Goal: Information Seeking & Learning: Learn about a topic

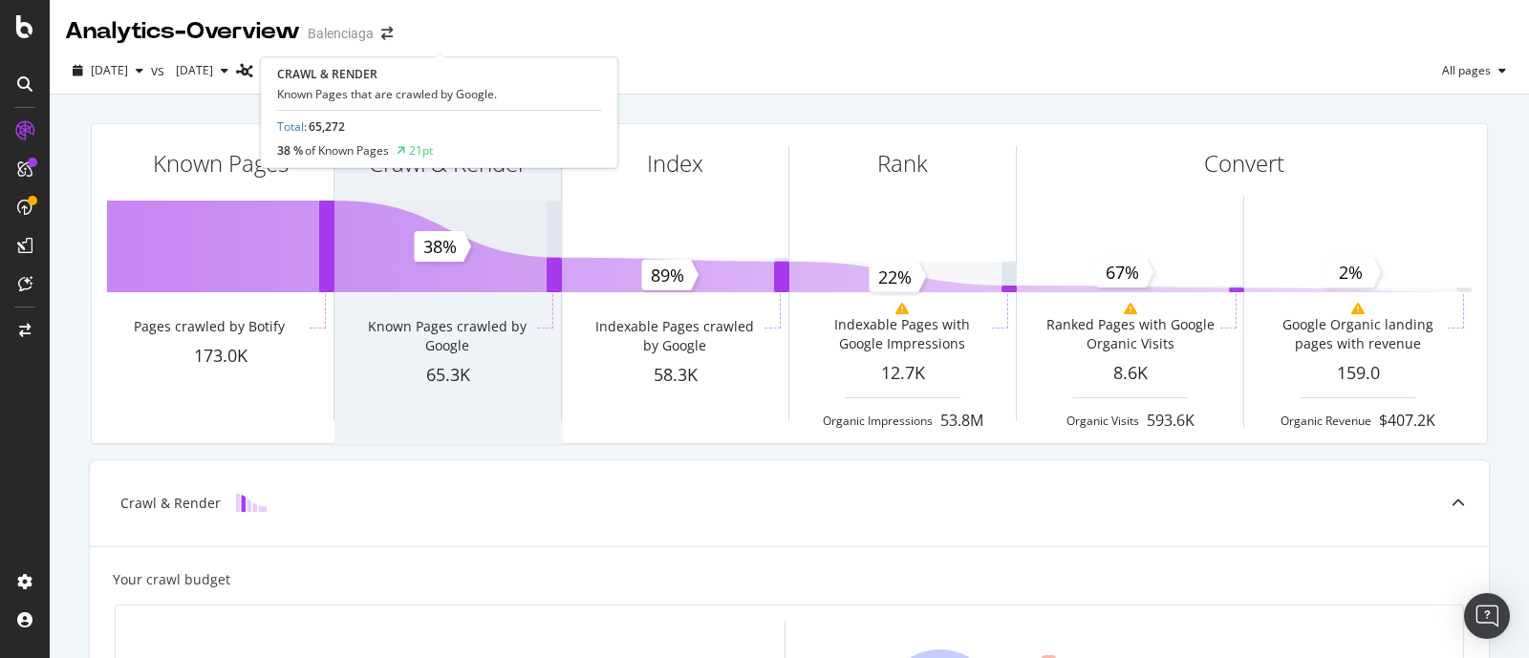
scroll to position [566, 0]
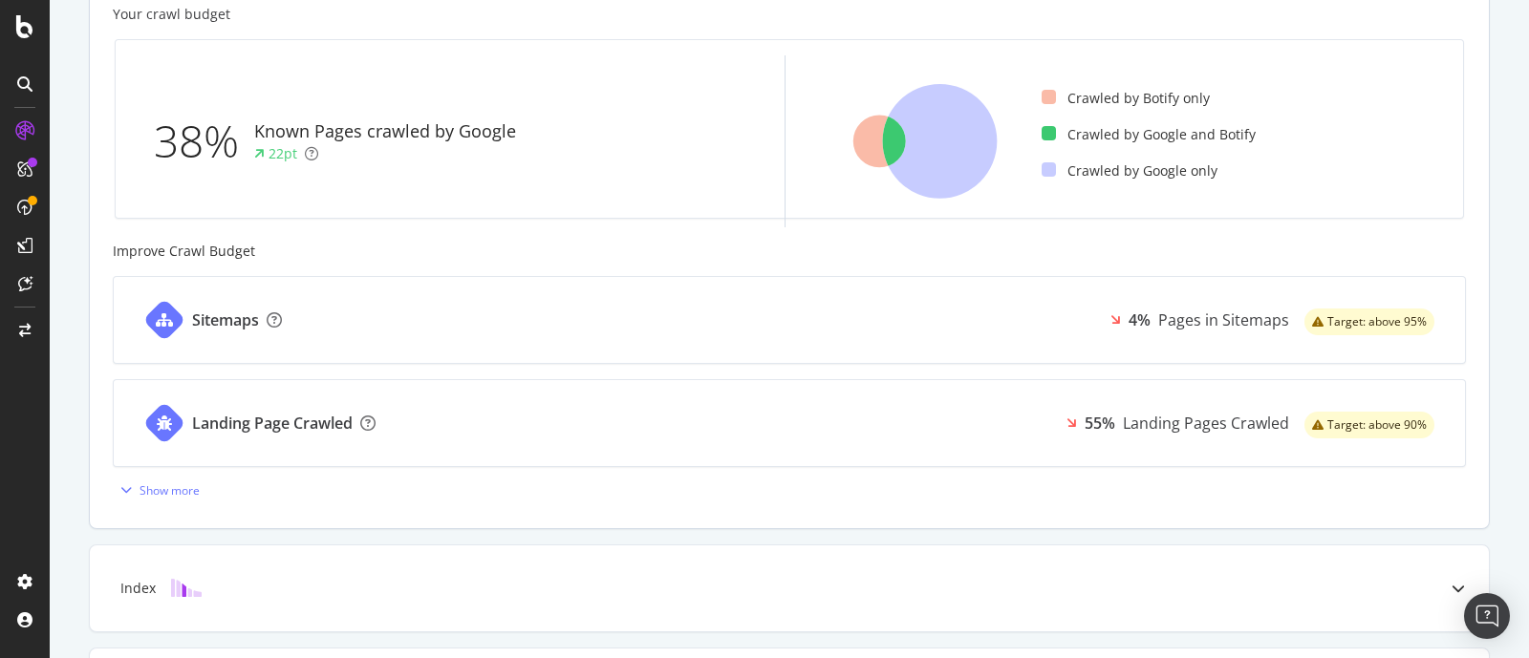
click at [425, 246] on div "Improve Crawl Budget" at bounding box center [789, 251] width 1353 height 19
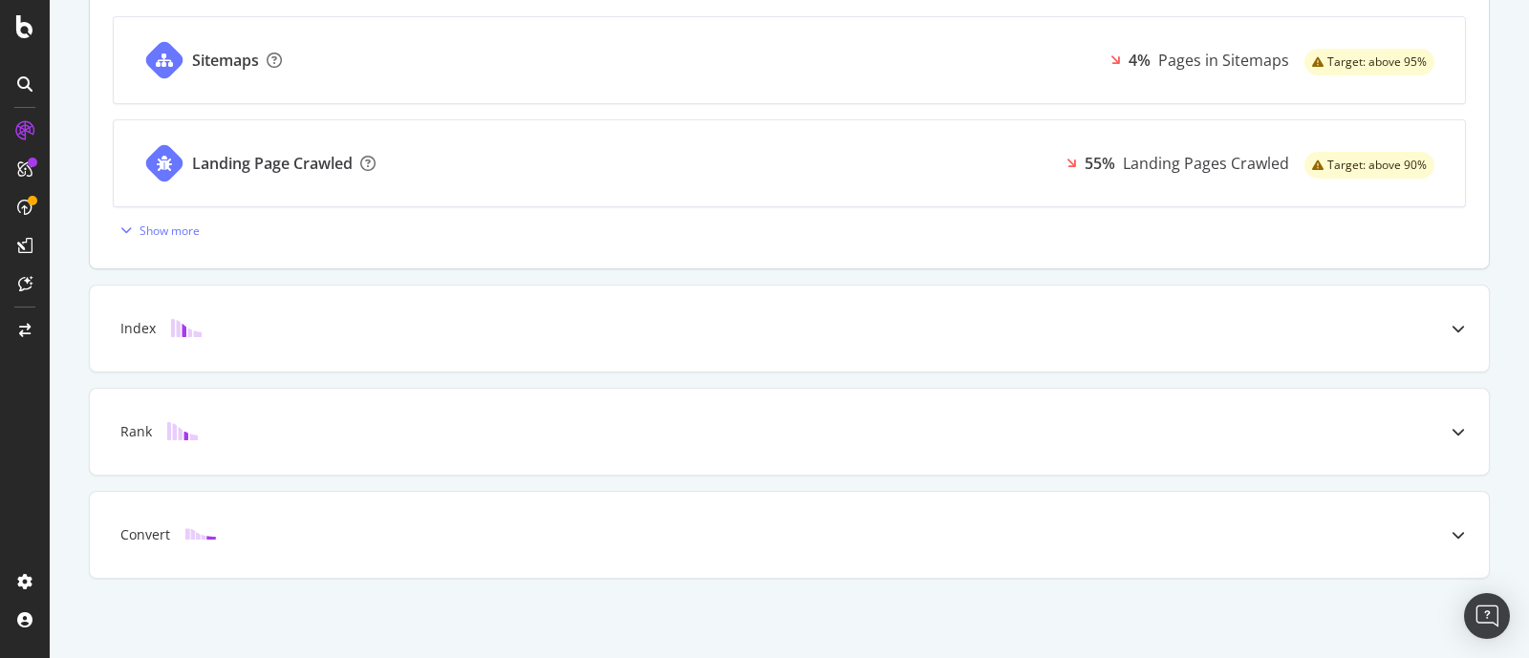
scroll to position [689, 0]
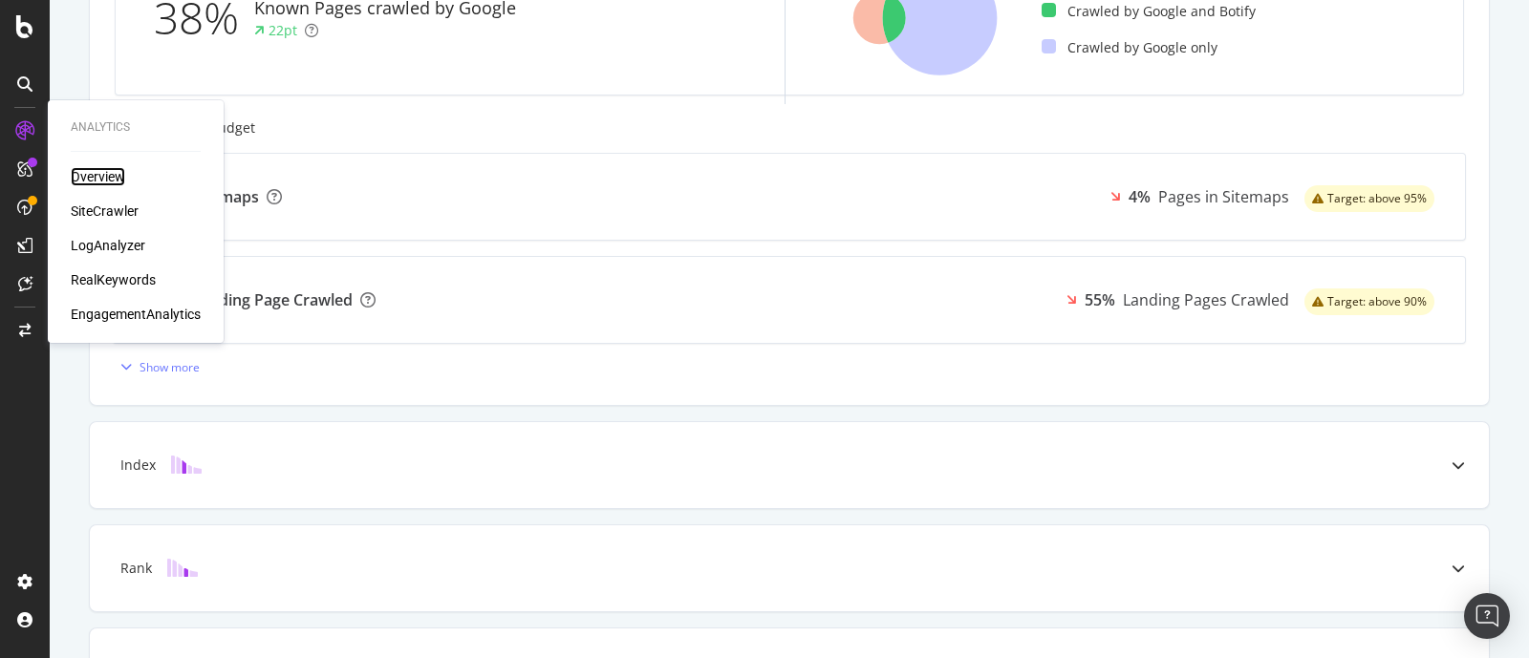
click at [123, 177] on div "Overview" at bounding box center [98, 176] width 54 height 19
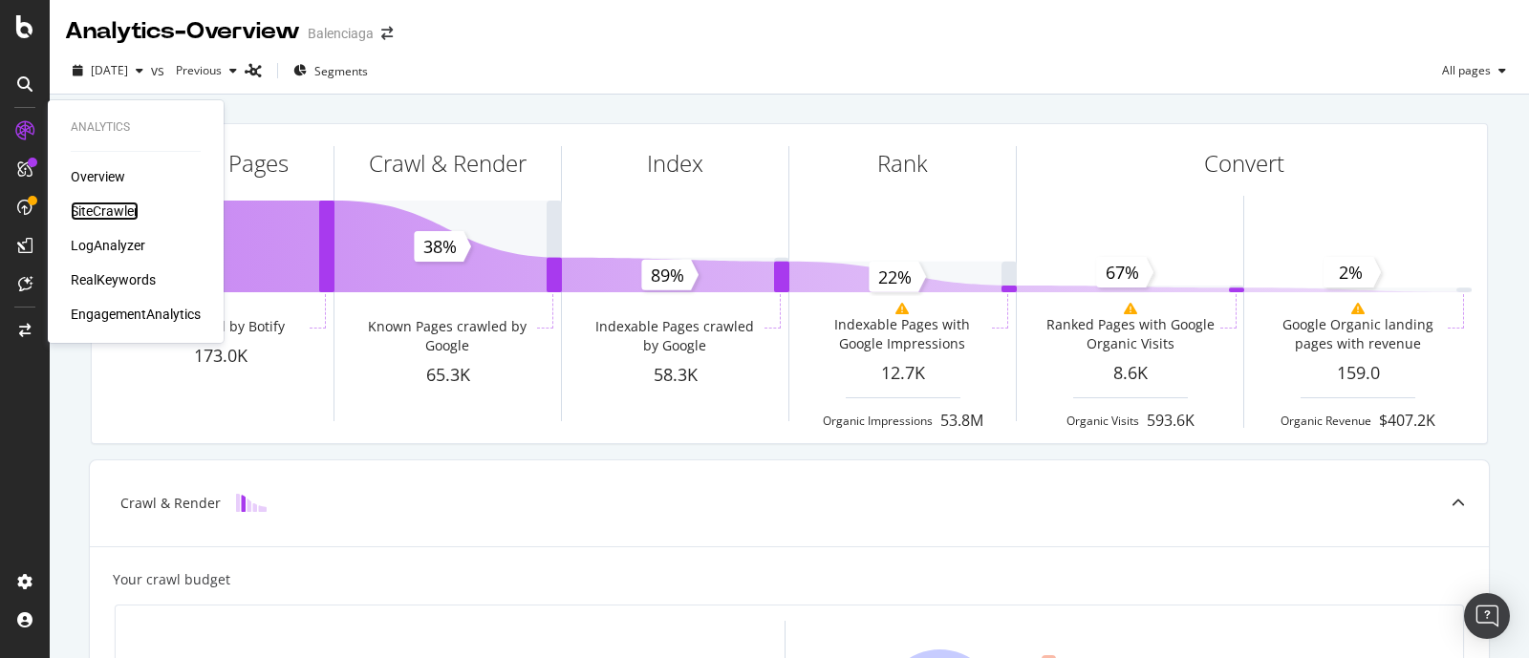
click at [129, 211] on div "SiteCrawler" at bounding box center [105, 211] width 68 height 19
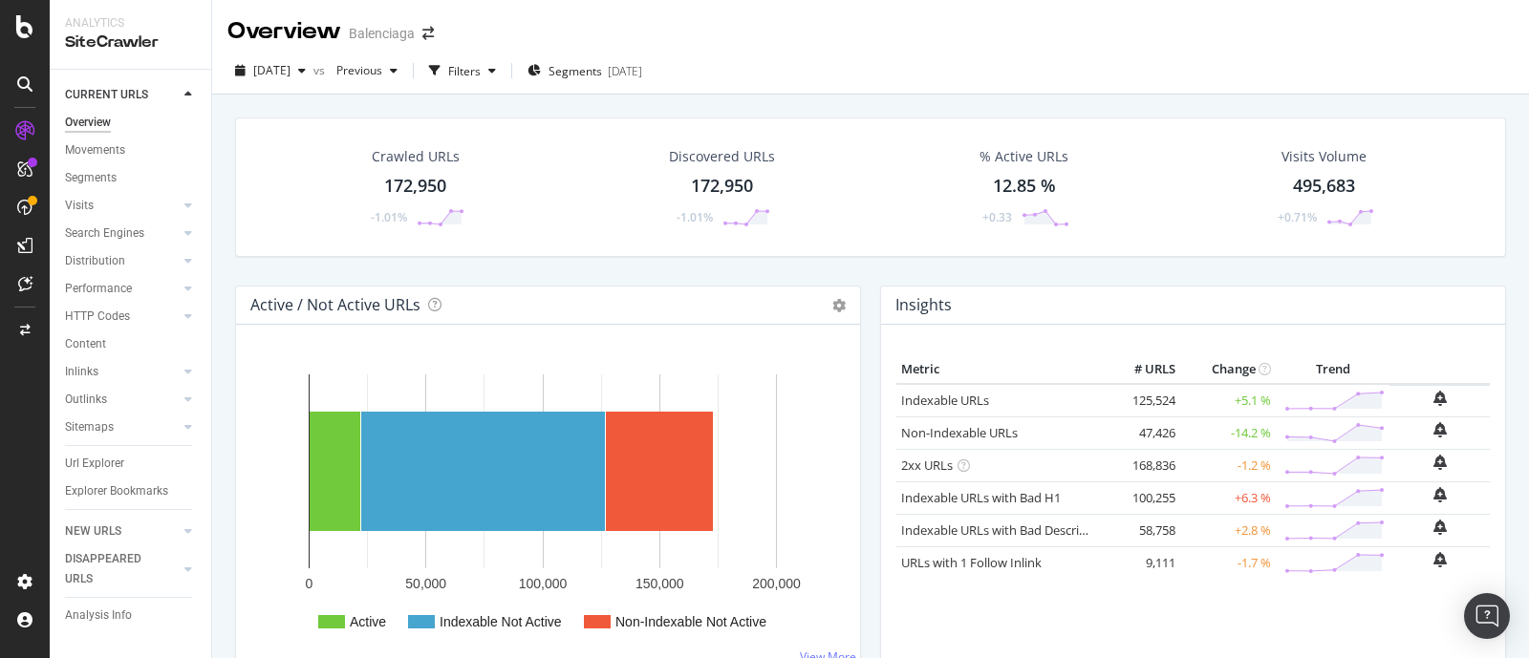
click at [870, 393] on div "Insights Metric # URLS Change Trend Indexable URLs 125,524 +5.1 % Non-Indexable…" at bounding box center [1192, 487] width 645 height 403
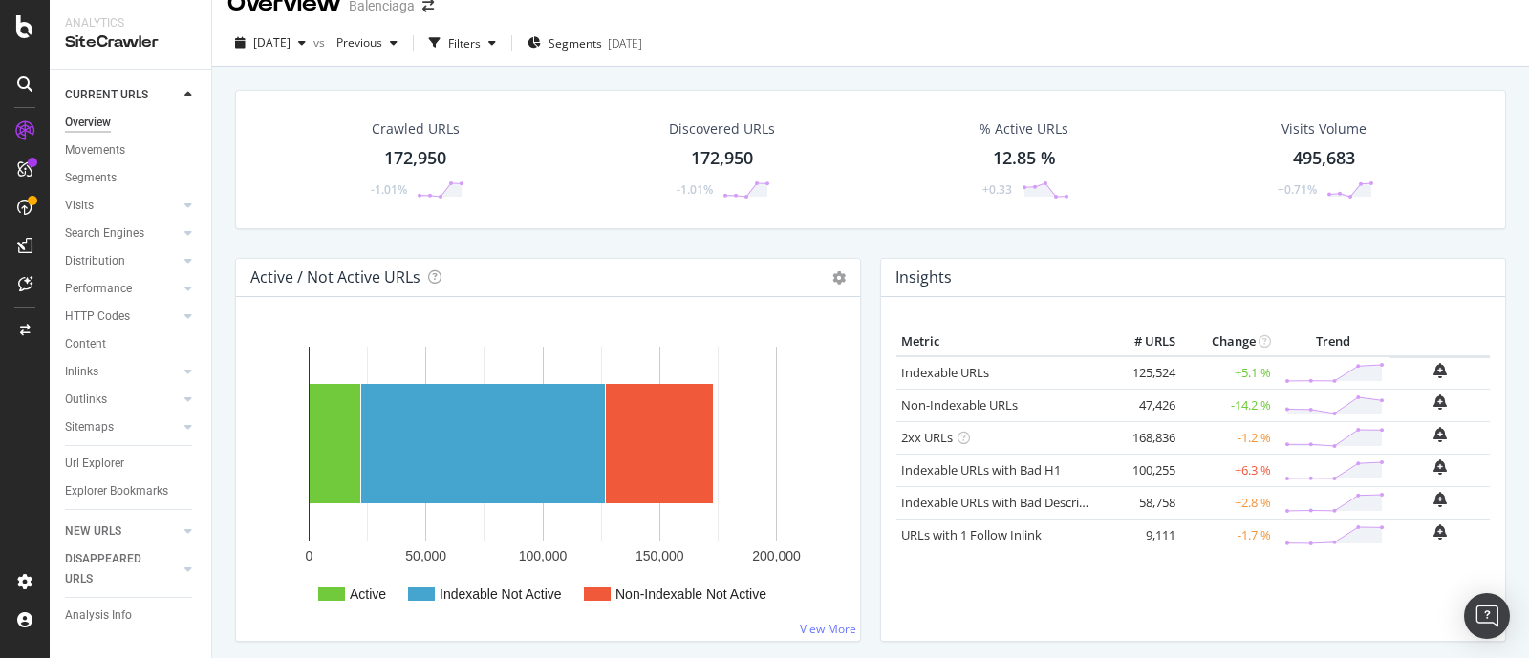
scroll to position [28, 0]
click at [284, 50] on div "[DATE]" at bounding box center [270, 43] width 86 height 29
click at [525, 250] on div "Crawled URLs 172,950 -1.01% Discovered URLs 172,950 -1.01% % Active URLs 12.85 …" at bounding box center [870, 174] width 1290 height 168
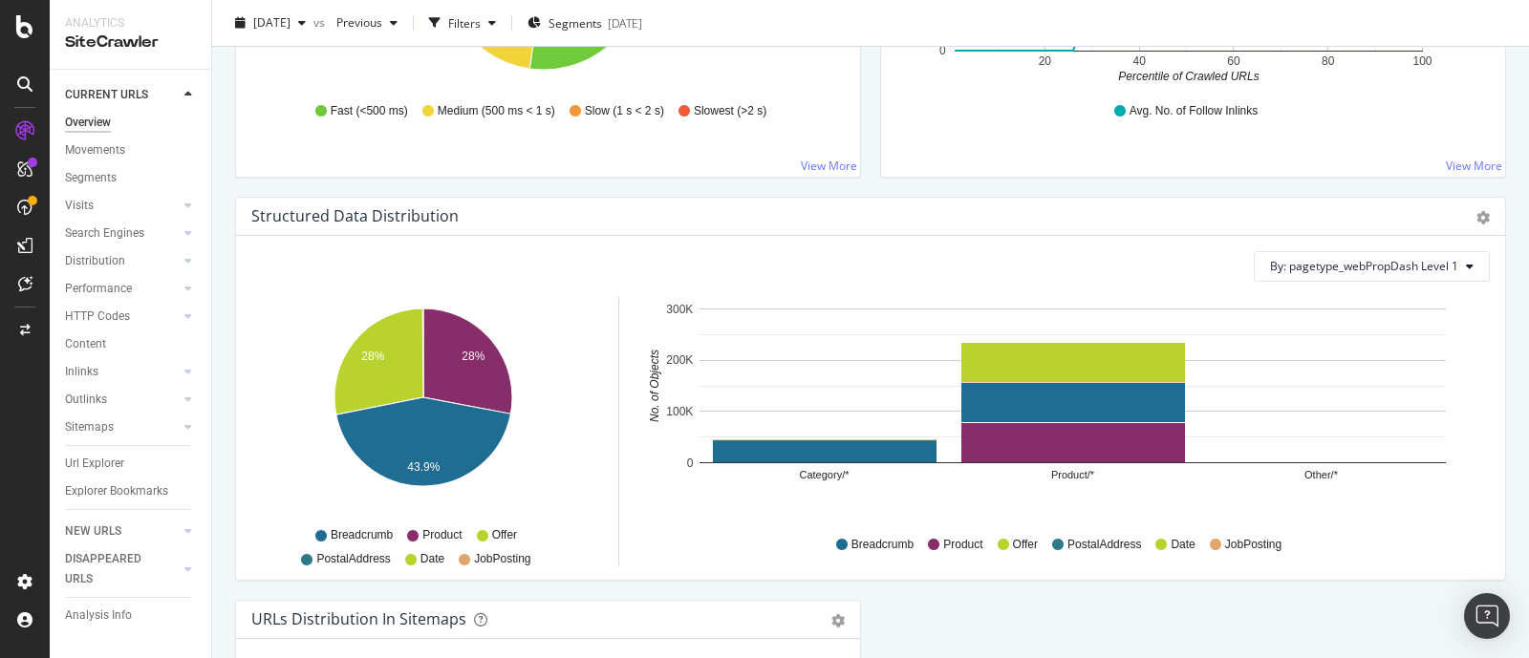
scroll to position [2110, 0]
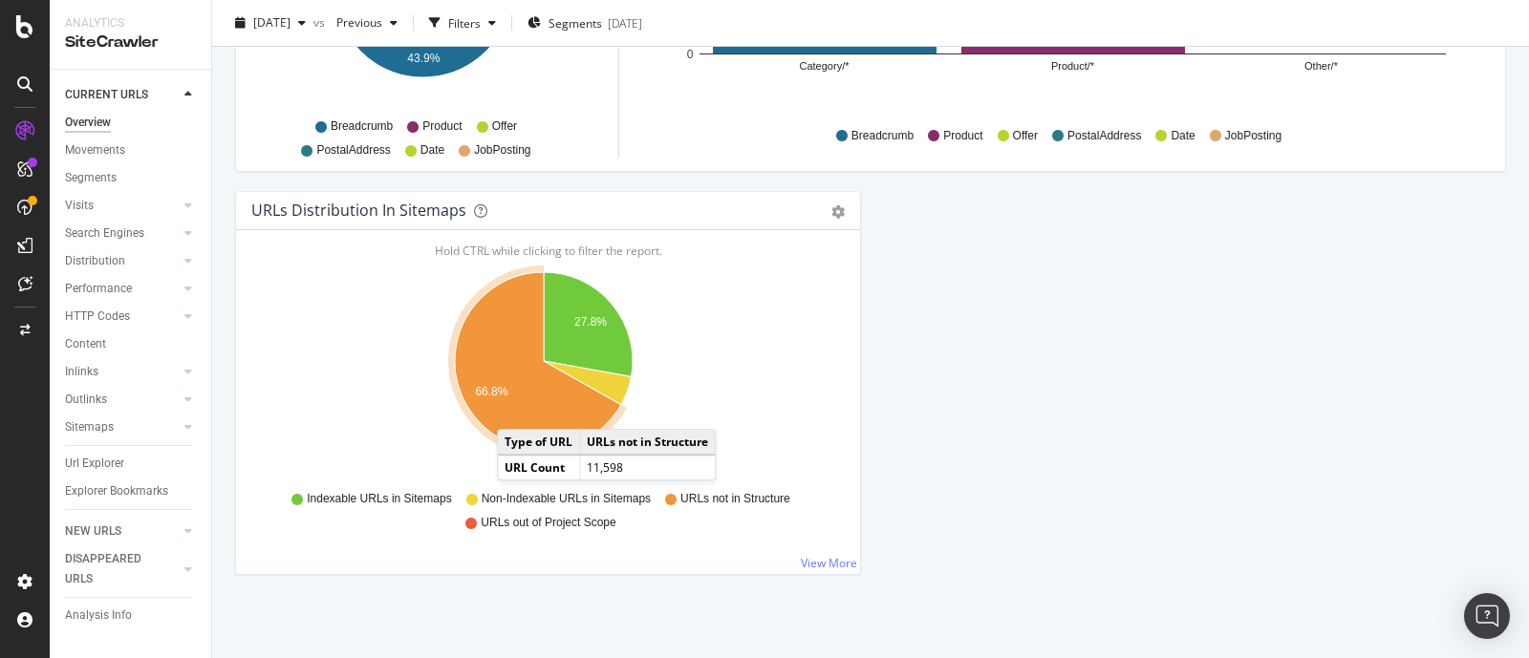
click at [516, 408] on icon "A chart." at bounding box center [538, 361] width 166 height 178
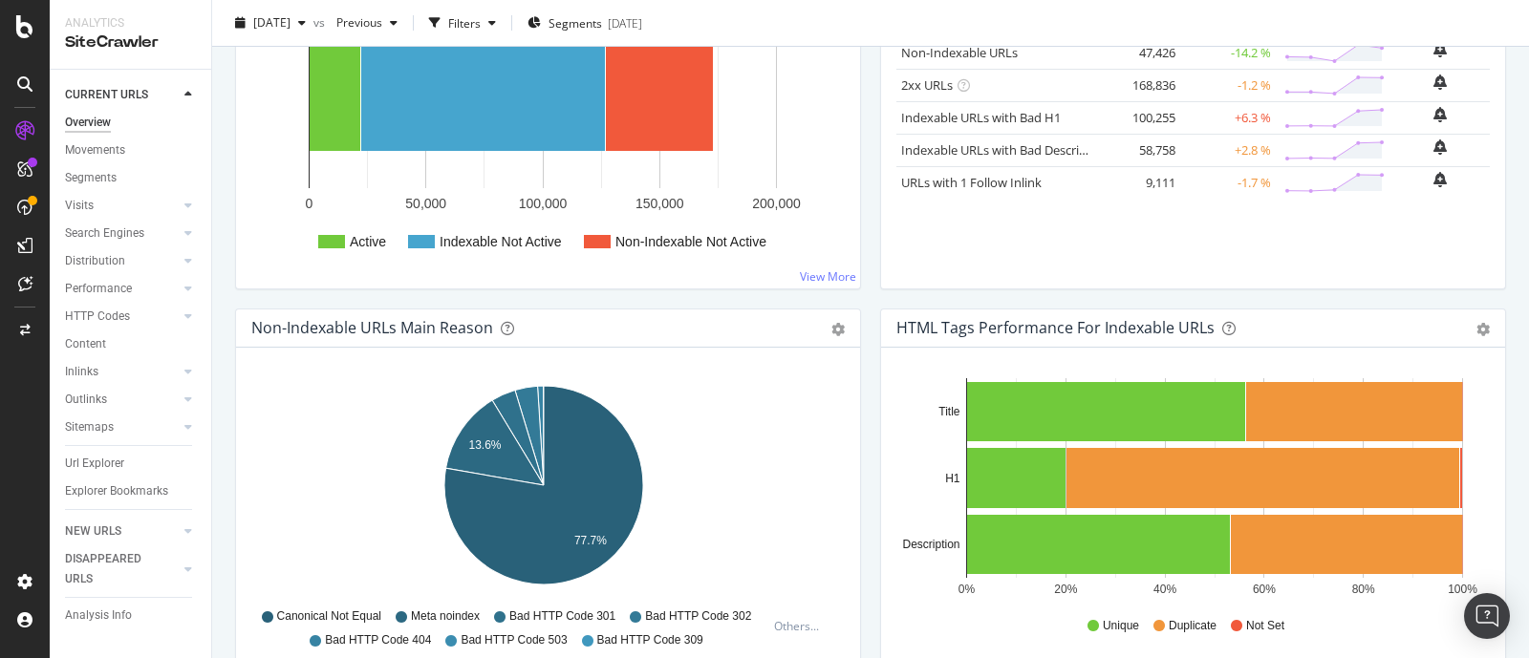
click at [870, 461] on div "HTML Tags Performance for Indexable URLs Bar Bar (by Percentage) Table Export a…" at bounding box center [1192, 510] width 645 height 403
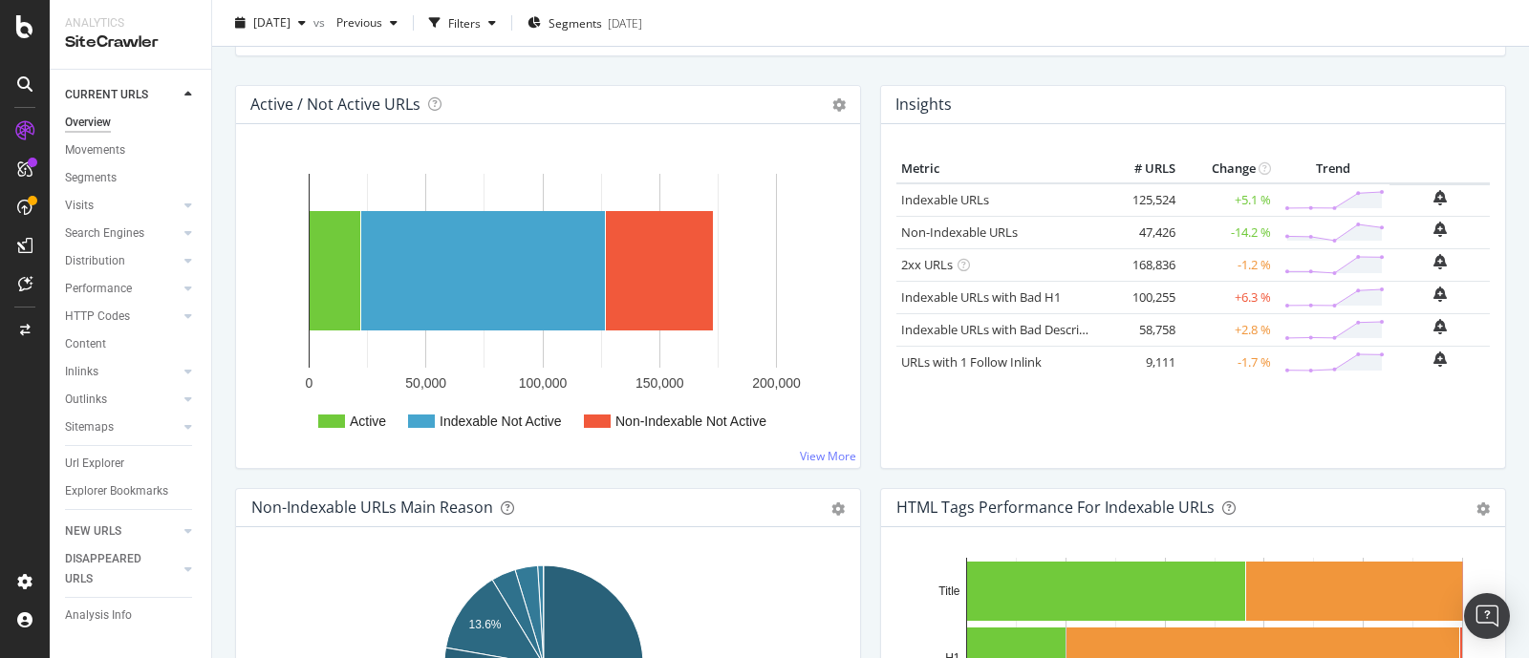
scroll to position [0, 0]
